Goal: Check status

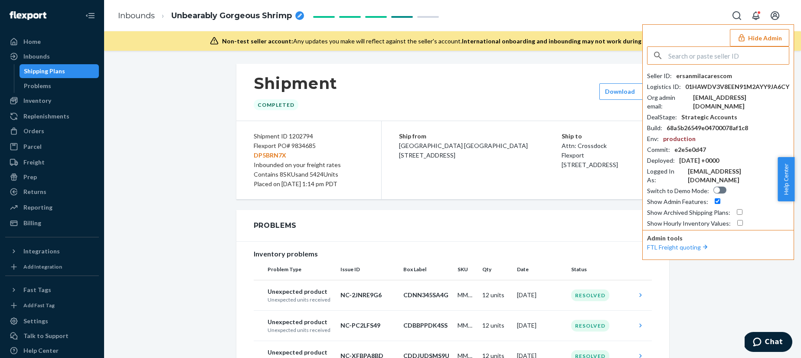
scroll to position [2448, 0]
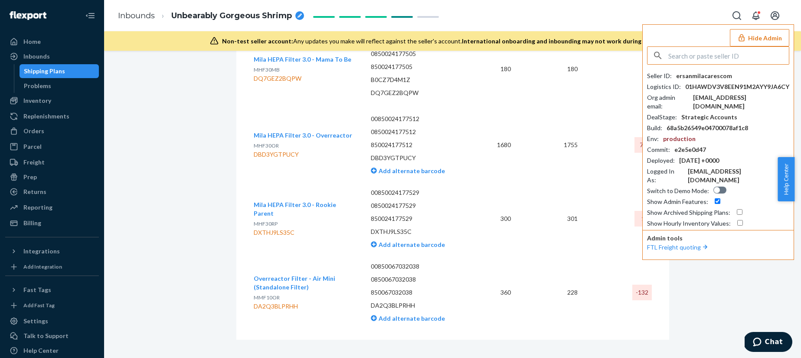
click at [695, 56] on input "text" at bounding box center [728, 55] width 121 height 17
paste input "logisticsmiracarecom"
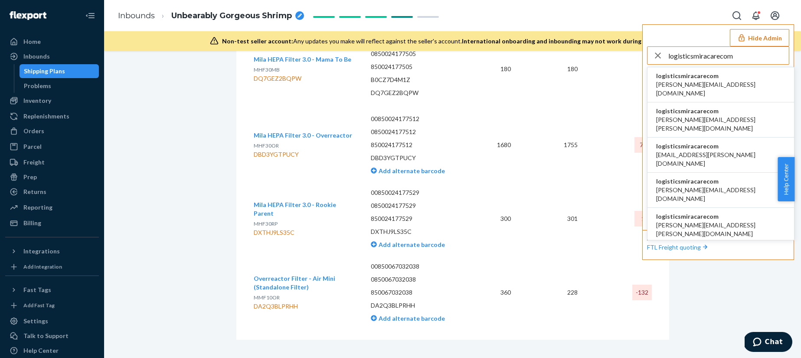
type input "logisticsmiracarecom"
click at [687, 82] on span "[PERSON_NAME][EMAIL_ADDRESS][DOMAIN_NAME]" at bounding box center [720, 88] width 129 height 17
